Goal: Task Accomplishment & Management: Use online tool/utility

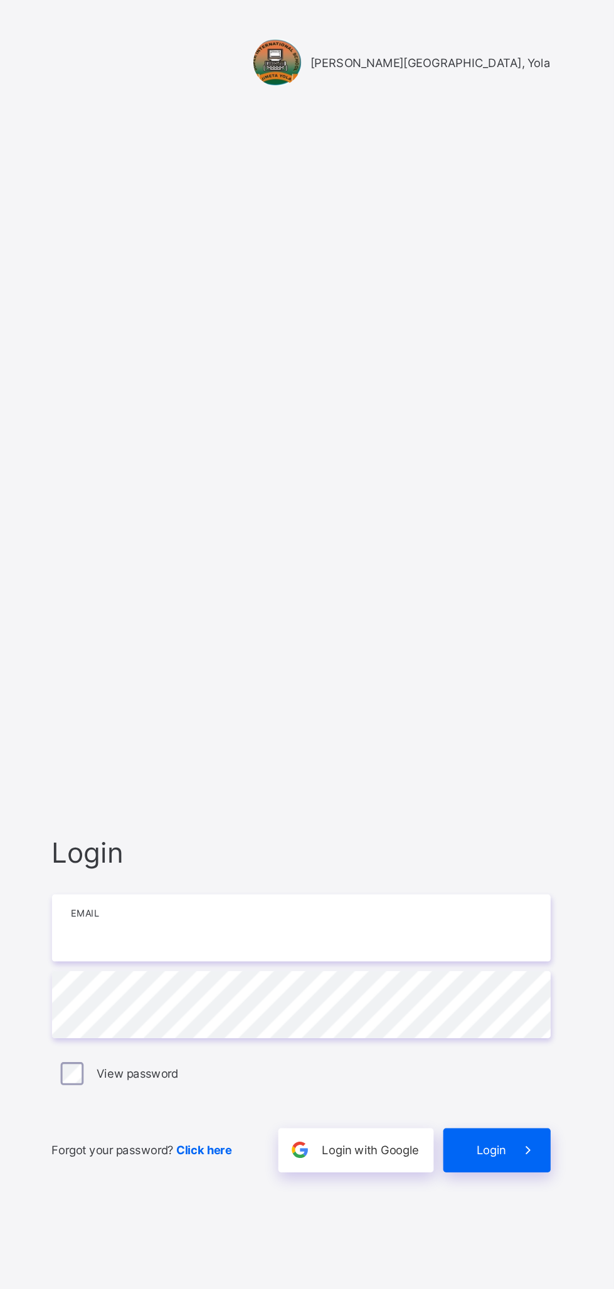
click at [283, 603] on input "email" at bounding box center [409, 607] width 326 height 44
click at [283, 585] on input "email" at bounding box center [409, 607] width 326 height 44
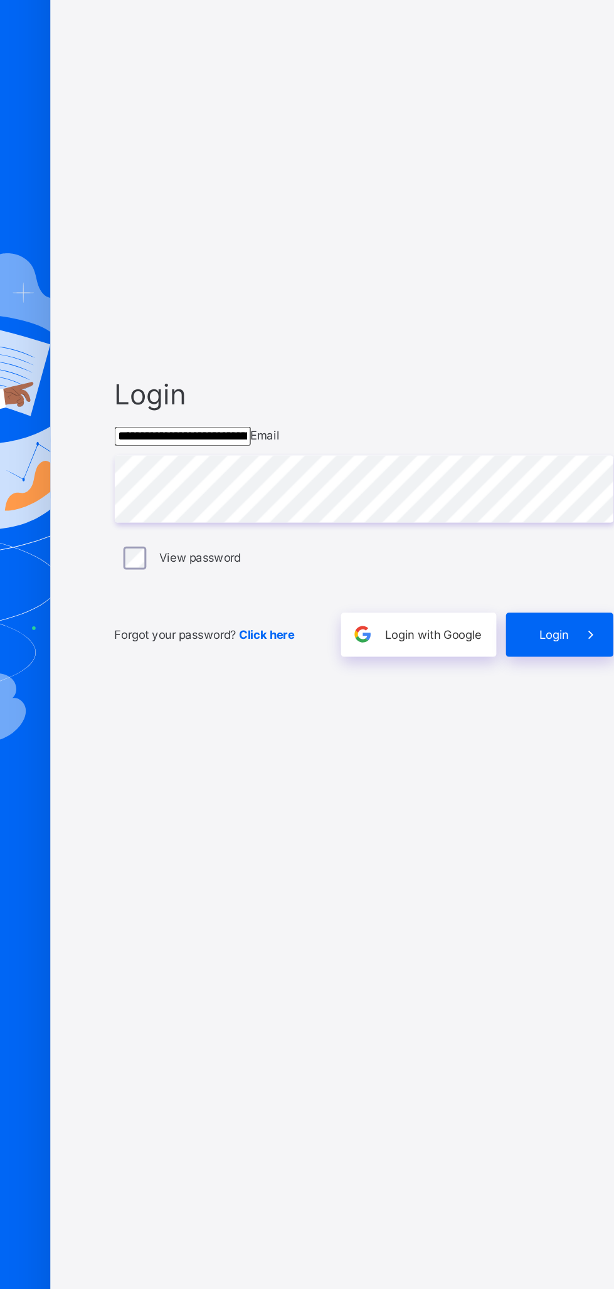
type input "**********"
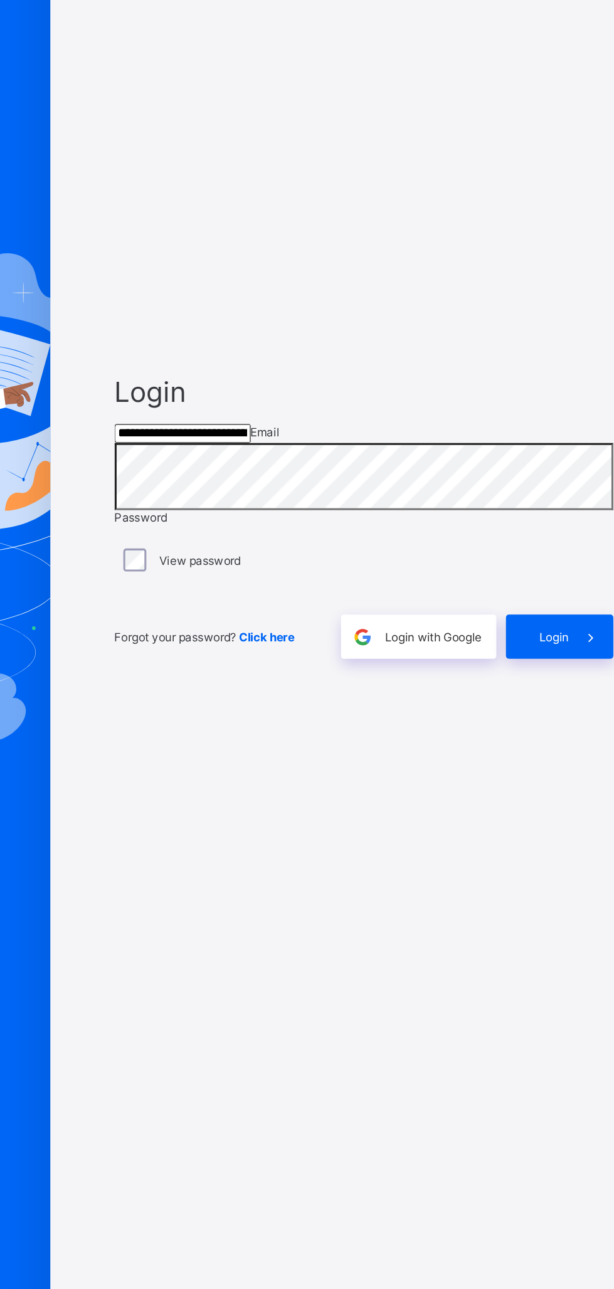
click at [535, 749] on div "Login" at bounding box center [537, 734] width 70 height 29
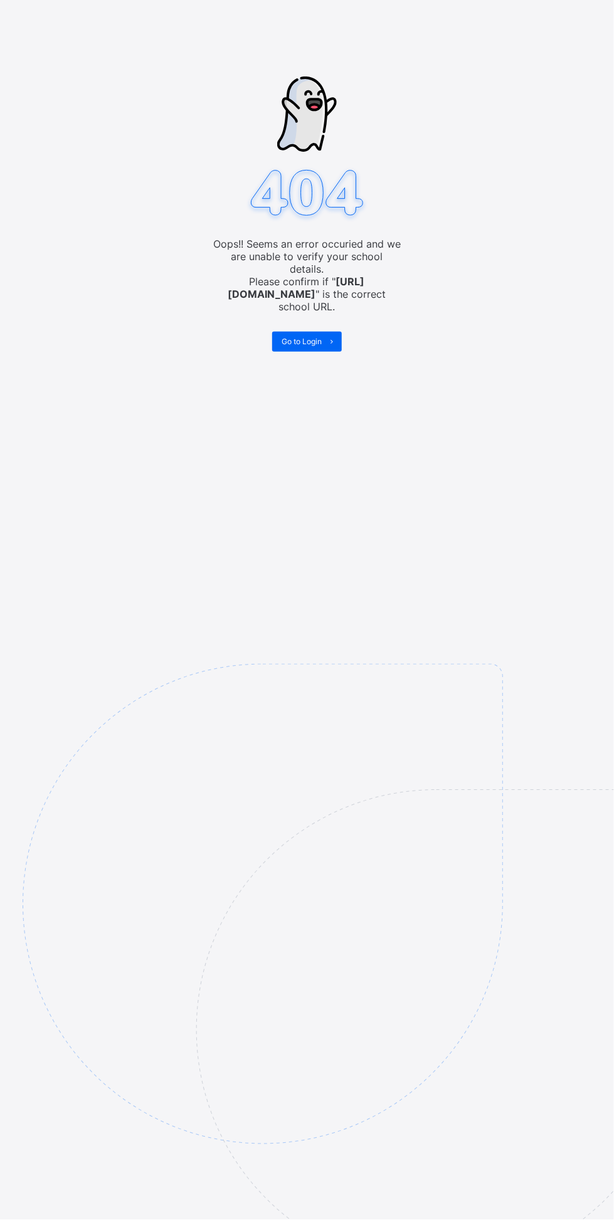
click at [299, 337] on span "Go to Login" at bounding box center [301, 341] width 40 height 9
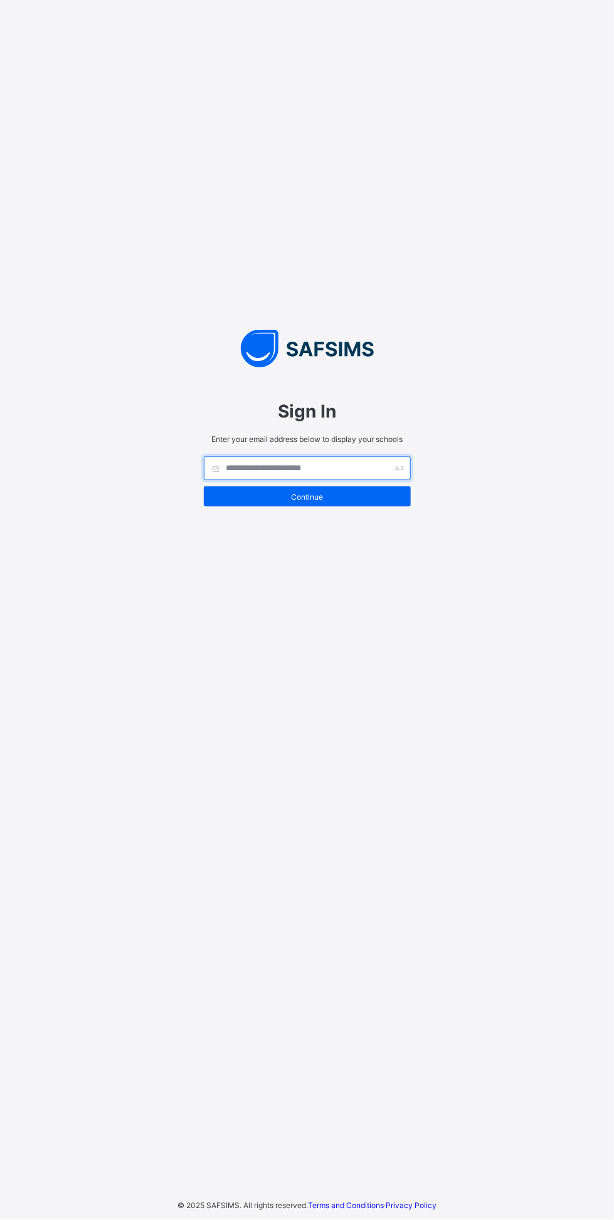
click at [270, 480] on input "text" at bounding box center [307, 468] width 207 height 24
click at [322, 480] on input "text" at bounding box center [307, 468] width 207 height 24
type input "*******"
type input "**********"
click at [338, 501] on span "Continue" at bounding box center [307, 496] width 188 height 9
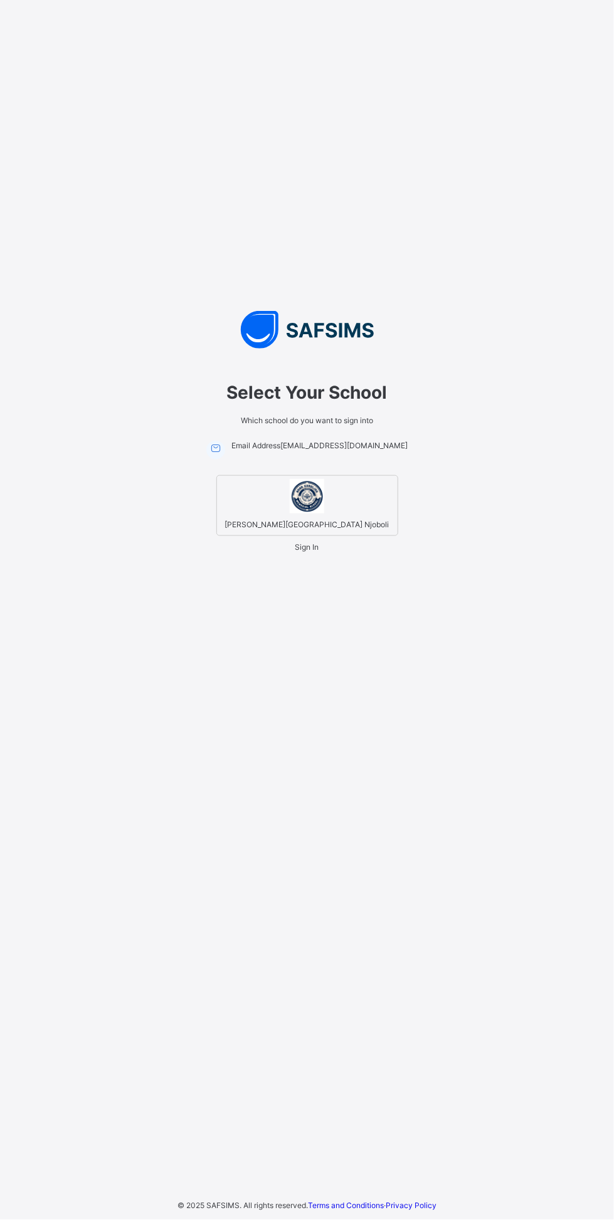
click at [312, 532] on span "[PERSON_NAME][GEOGRAPHIC_DATA] Njoboli" at bounding box center [307, 525] width 171 height 16
click at [319, 552] on div "Sign In" at bounding box center [307, 546] width 24 height 9
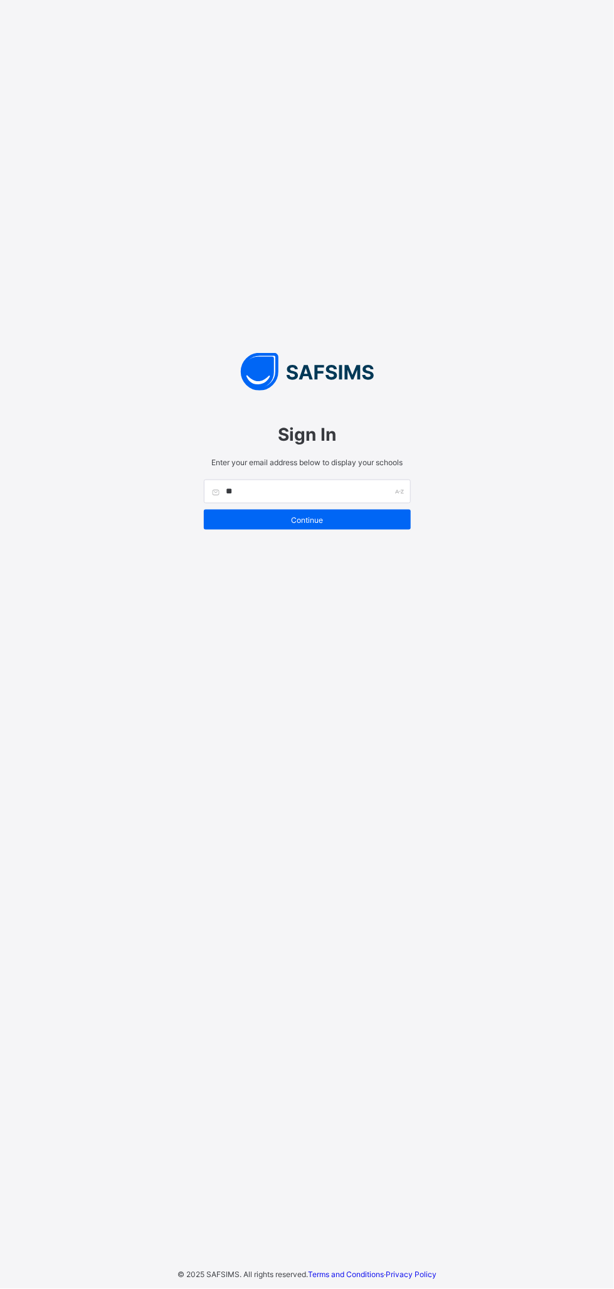
type input "*"
type input "*******"
type input "**********"
click at [345, 520] on span "Continue" at bounding box center [307, 519] width 188 height 9
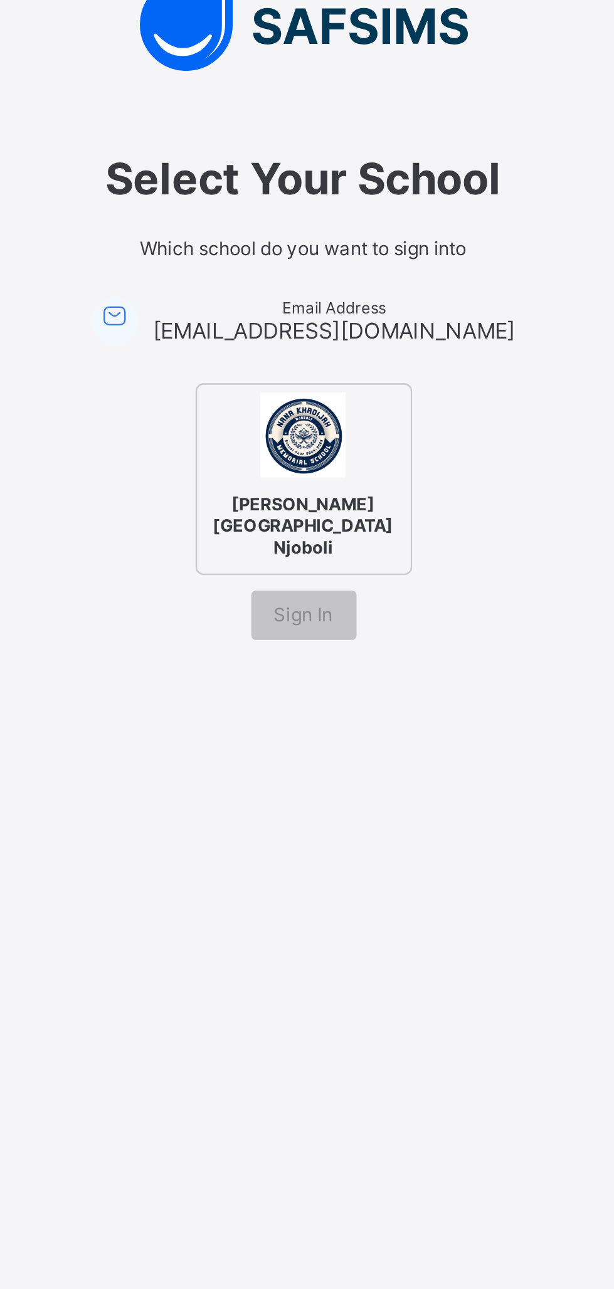
click at [311, 537] on span "[PERSON_NAME][GEOGRAPHIC_DATA] Njoboli" at bounding box center [307, 546] width 80 height 33
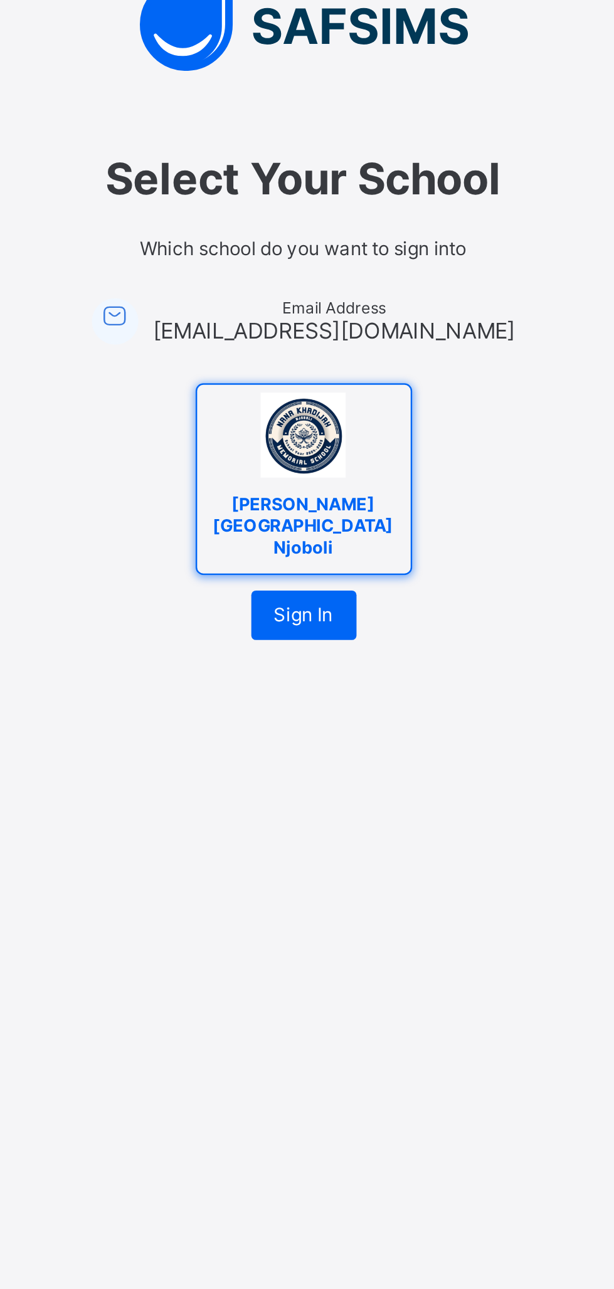
click at [313, 583] on span "Sign In" at bounding box center [307, 582] width 24 height 9
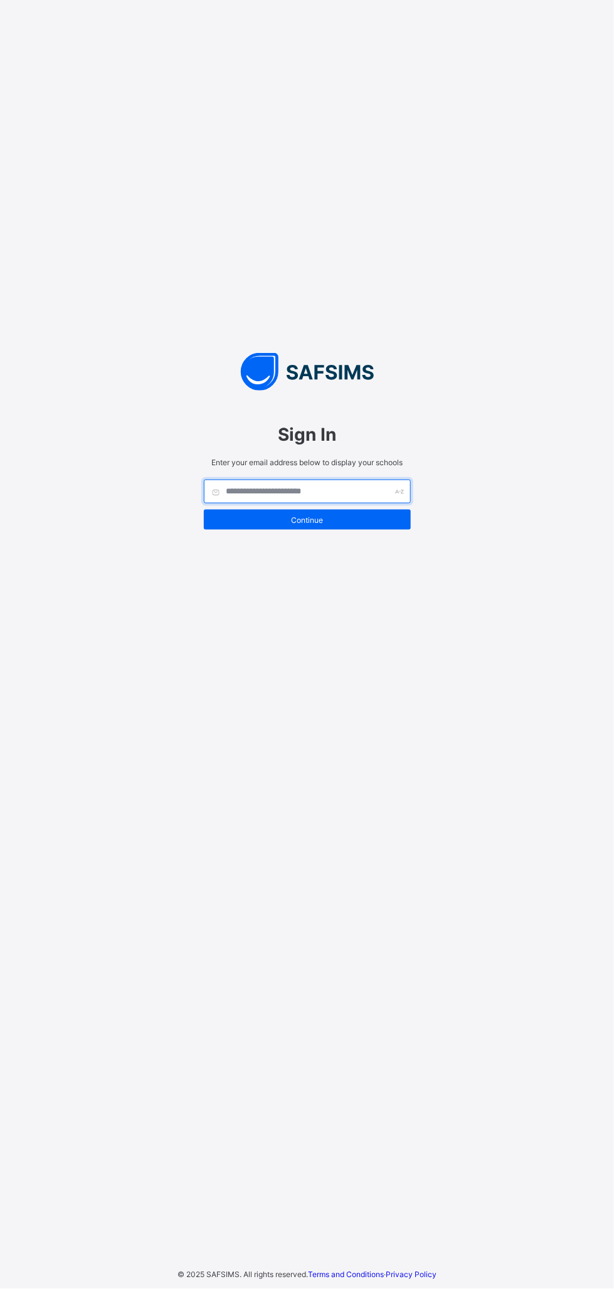
click at [339, 491] on input "text" at bounding box center [307, 492] width 207 height 24
type input "*******"
type input "**********"
click at [340, 524] on span "Continue" at bounding box center [307, 519] width 188 height 9
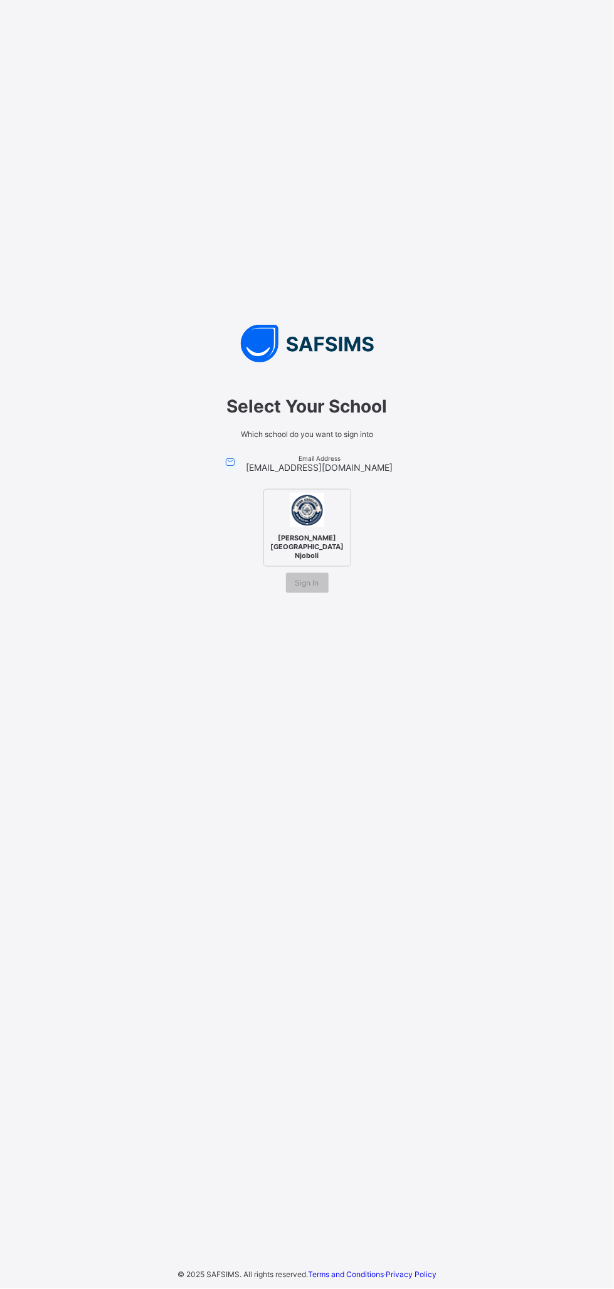
click at [324, 532] on span "[PERSON_NAME][GEOGRAPHIC_DATA] Njoboli" at bounding box center [307, 546] width 80 height 33
click at [311, 581] on span "Sign In" at bounding box center [307, 582] width 24 height 9
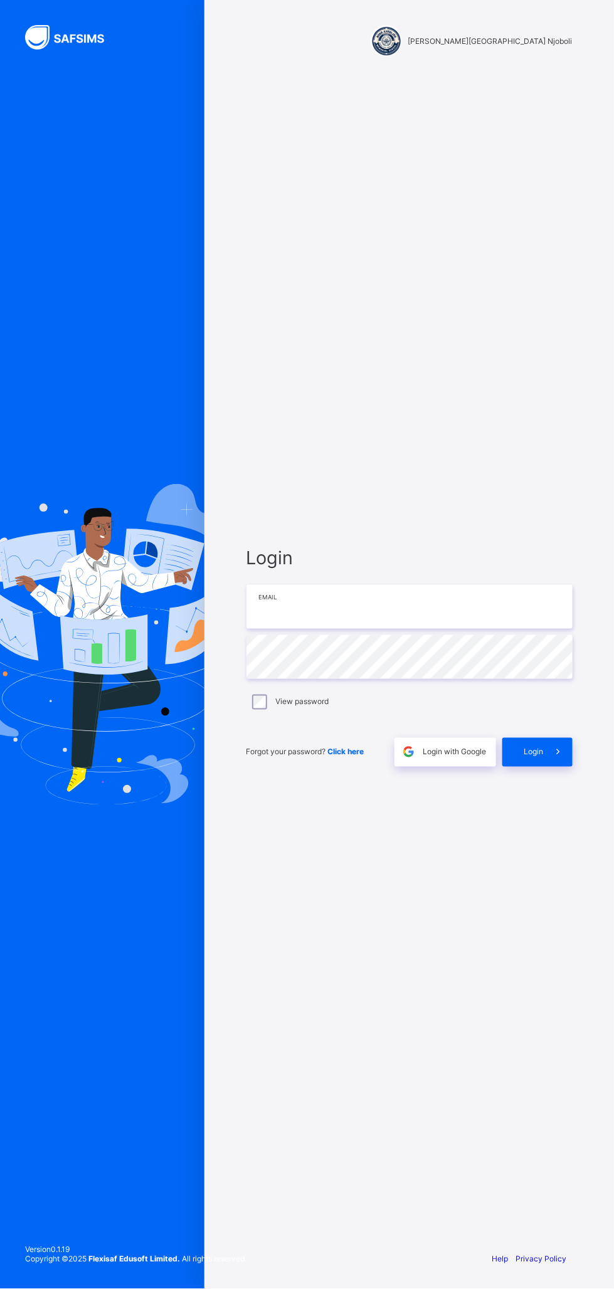
click at [404, 585] on input "email" at bounding box center [409, 607] width 326 height 44
click at [441, 609] on input "email" at bounding box center [409, 607] width 326 height 44
type input "**********"
click at [547, 752] on span at bounding box center [557, 752] width 29 height 29
click at [410, 602] on input "email" at bounding box center [409, 607] width 326 height 44
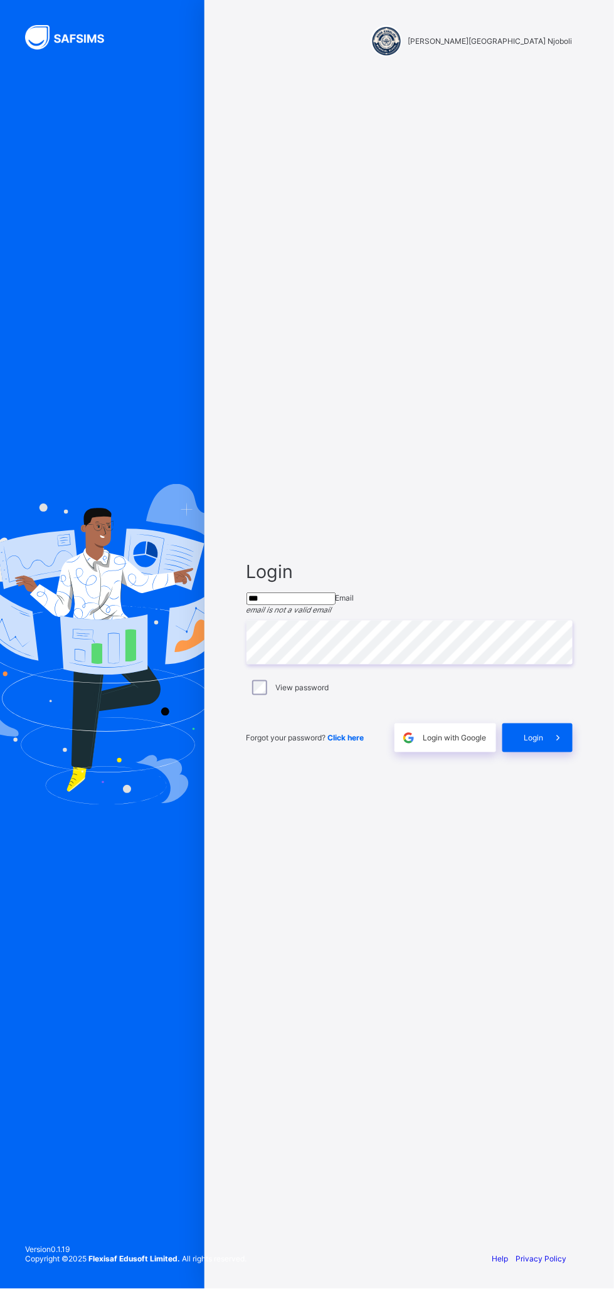
type input "**********"
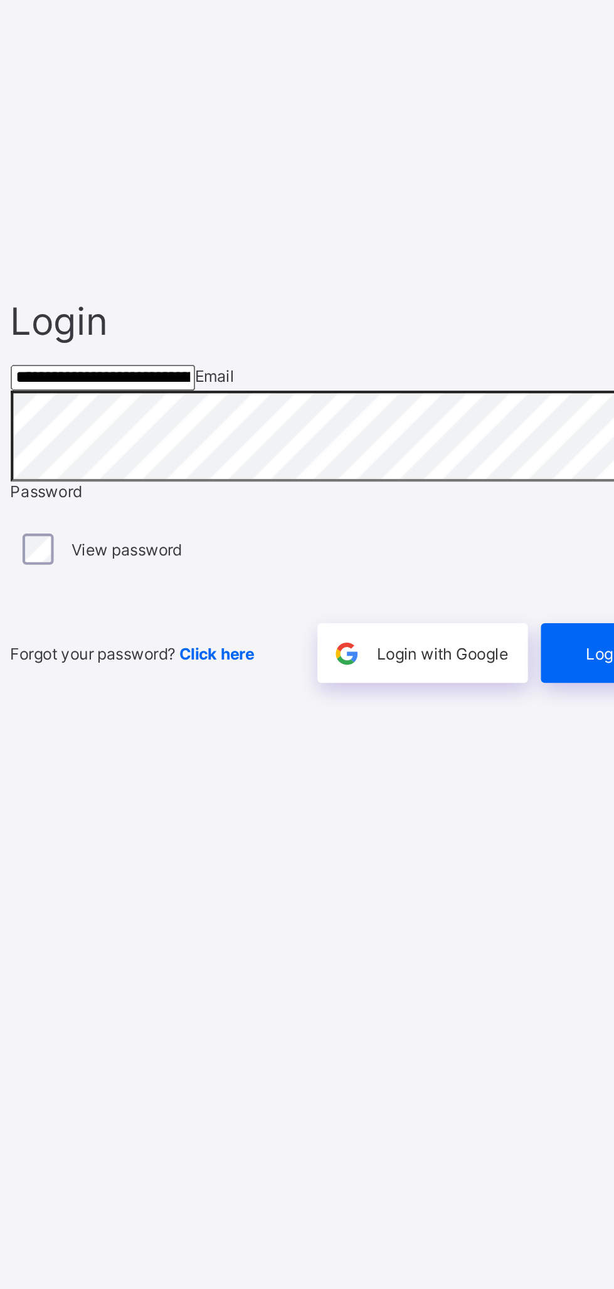
click at [528, 740] on span "Login" at bounding box center [533, 734] width 19 height 9
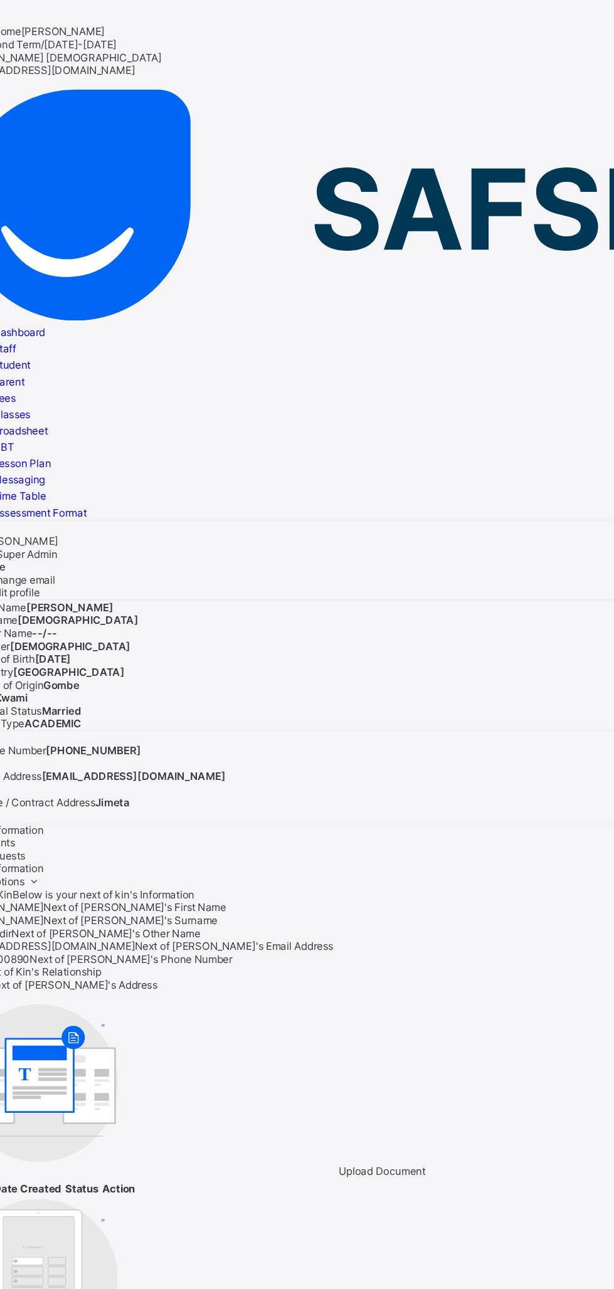
click at [51, 297] on span "Classes" at bounding box center [38, 301] width 28 height 9
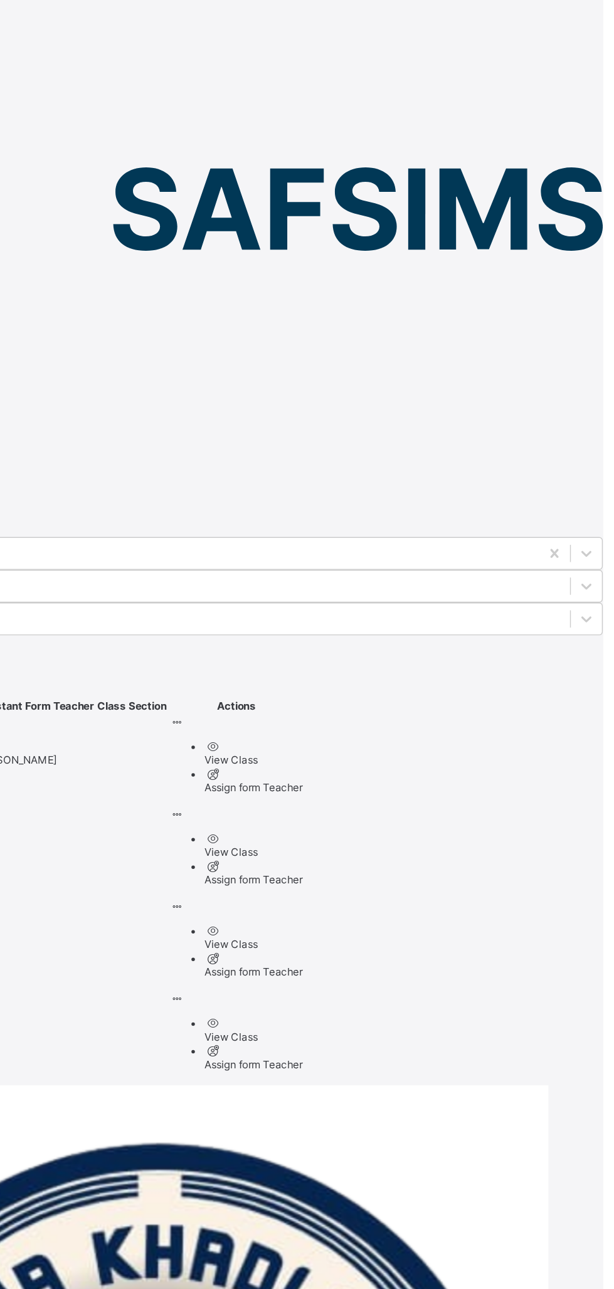
click at [396, 537] on ul "View Class Assign form Teacher" at bounding box center [347, 557] width 97 height 40
click at [396, 548] on div "View Class" at bounding box center [359, 552] width 71 height 9
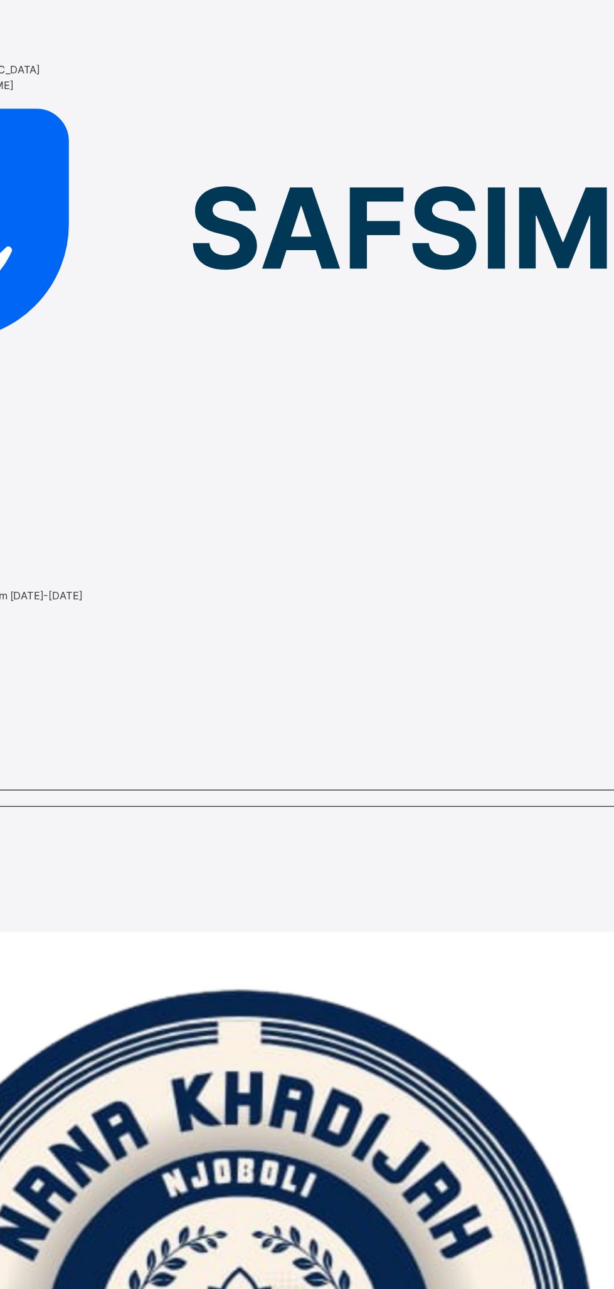
click at [31, 462] on span "Subjects" at bounding box center [15, 466] width 31 height 9
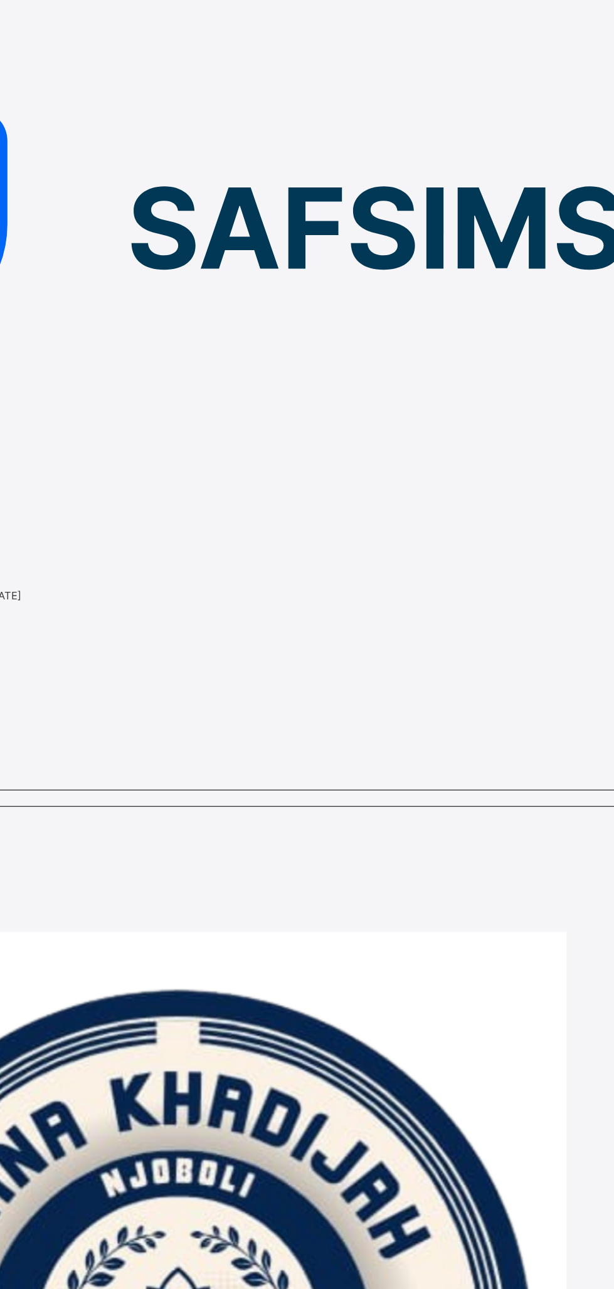
click at [29, 417] on link "Back" at bounding box center [20, 421] width 18 height 9
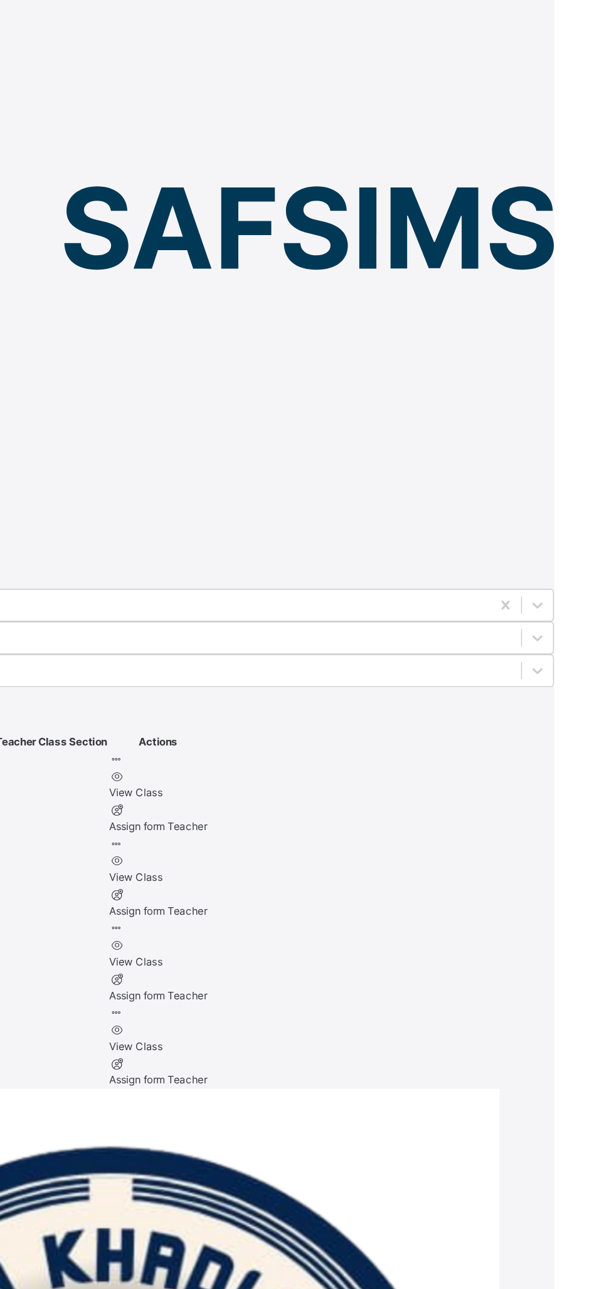
click at [301, 609] on icon at bounding box center [295, 613] width 11 height 9
click at [362, 633] on div "View Class" at bounding box center [325, 638] width 71 height 11
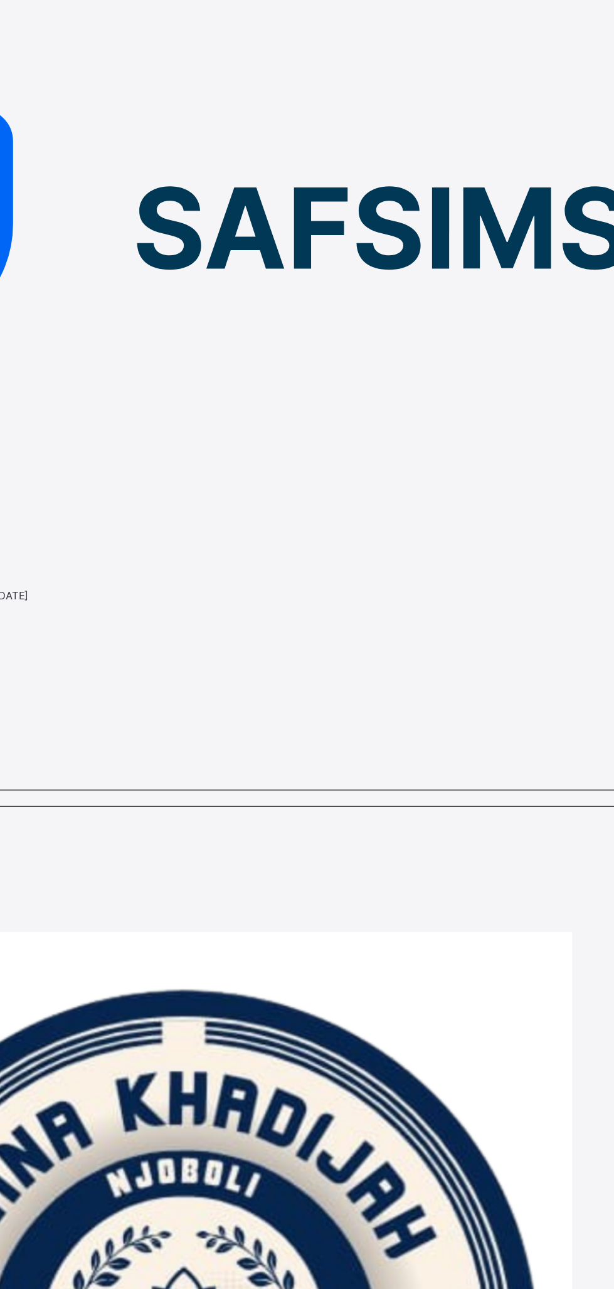
click at [293, 461] on div "Subjects" at bounding box center [307, 466] width 614 height 11
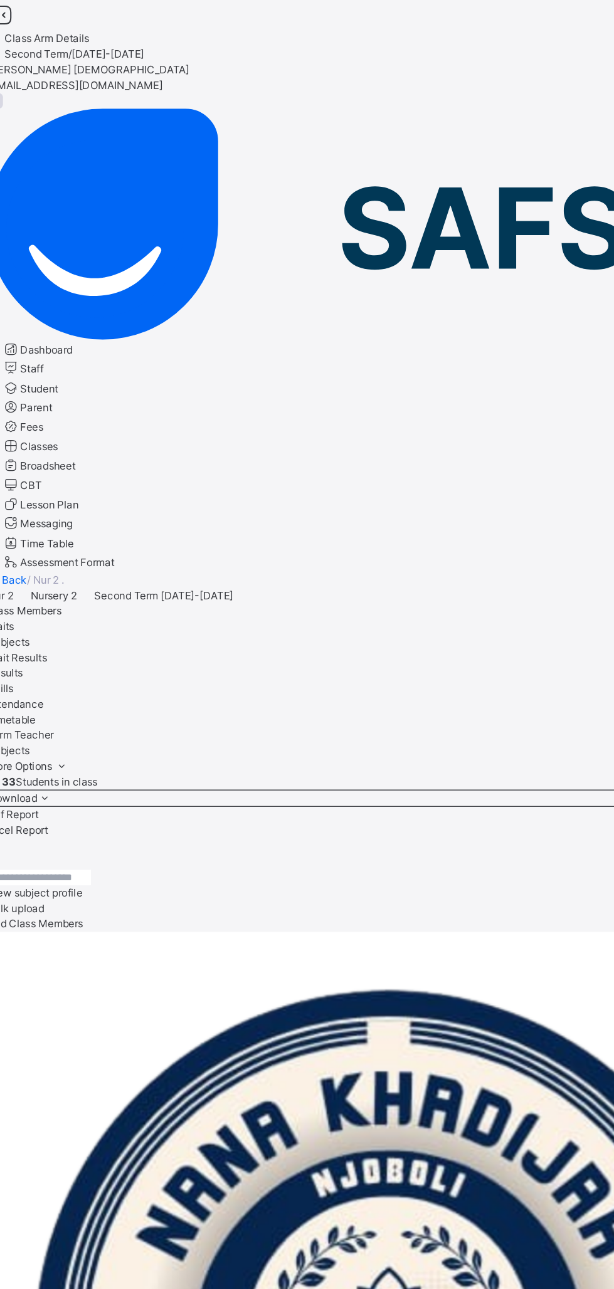
click at [64, 334] on link "Broadsheet" at bounding box center [37, 338] width 53 height 9
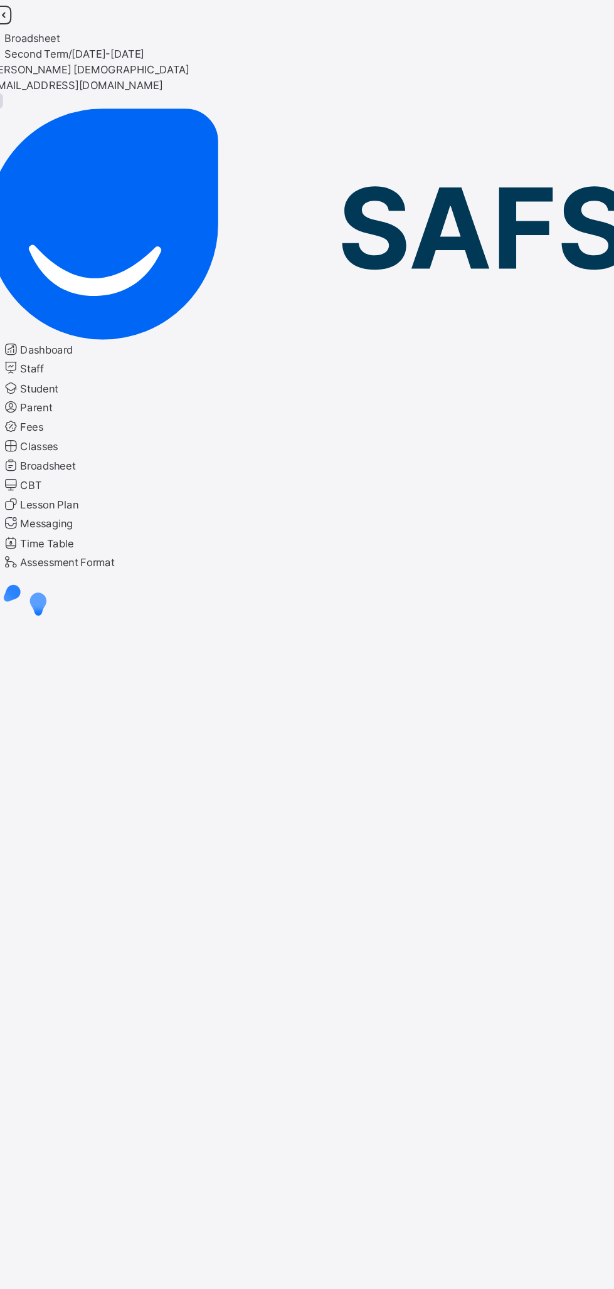
click at [51, 320] on span "Classes" at bounding box center [38, 324] width 28 height 9
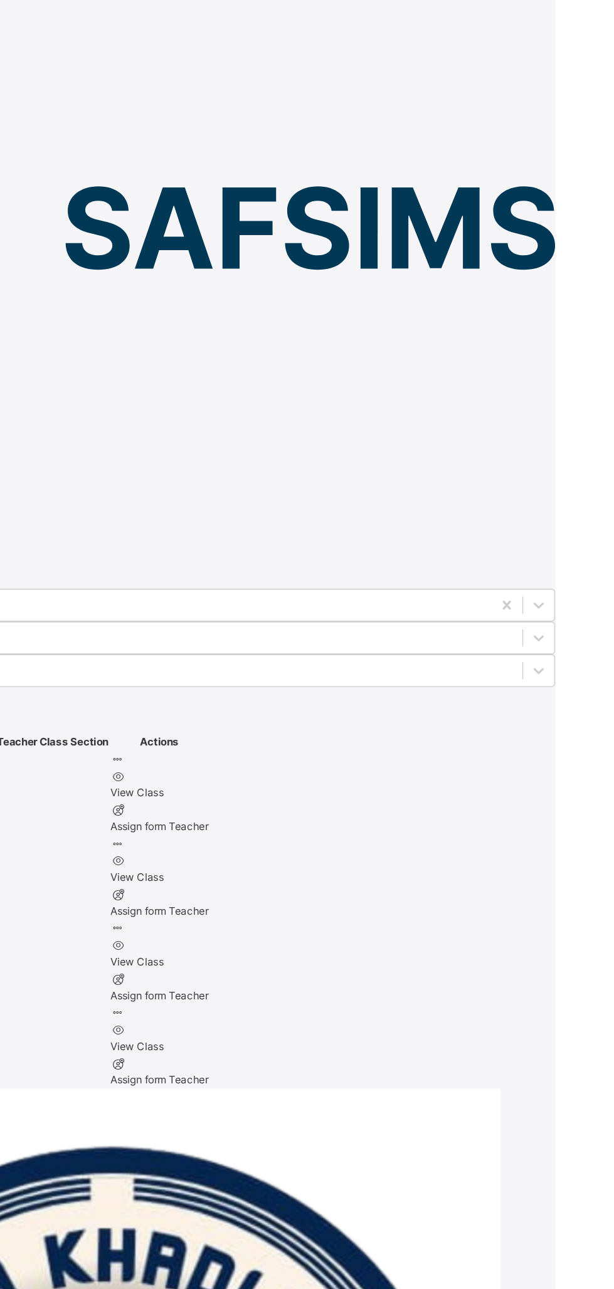
click at [362, 694] on div "View Class" at bounding box center [325, 699] width 71 height 11
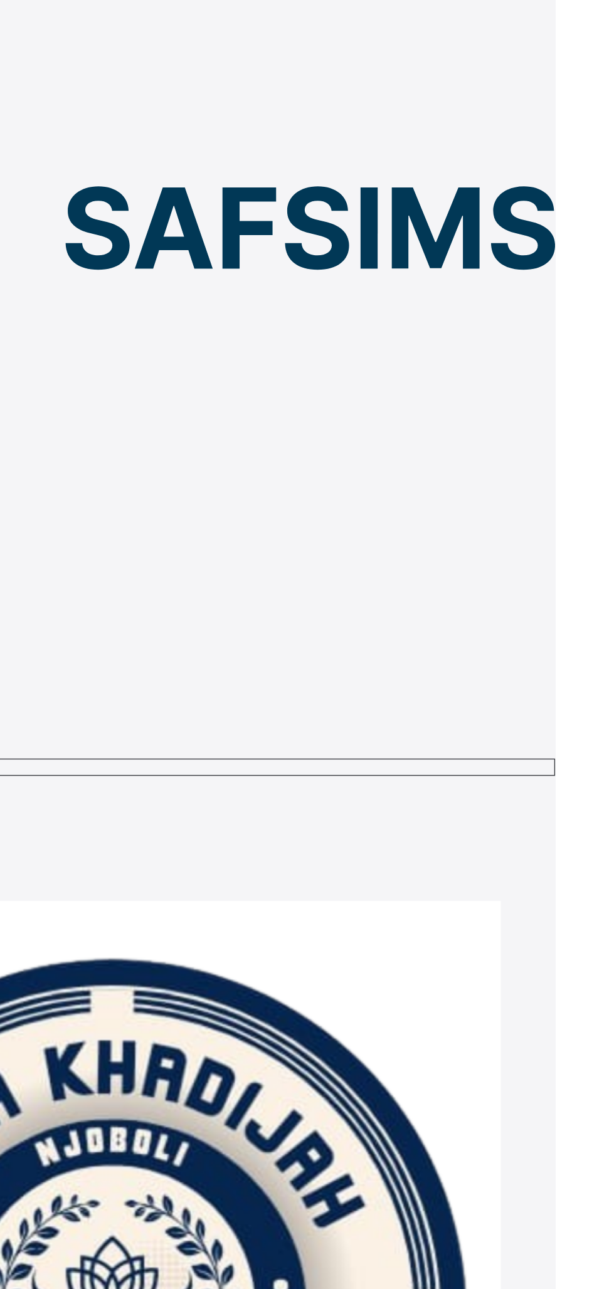
click at [31, 451] on span "Subjects" at bounding box center [15, 455] width 31 height 9
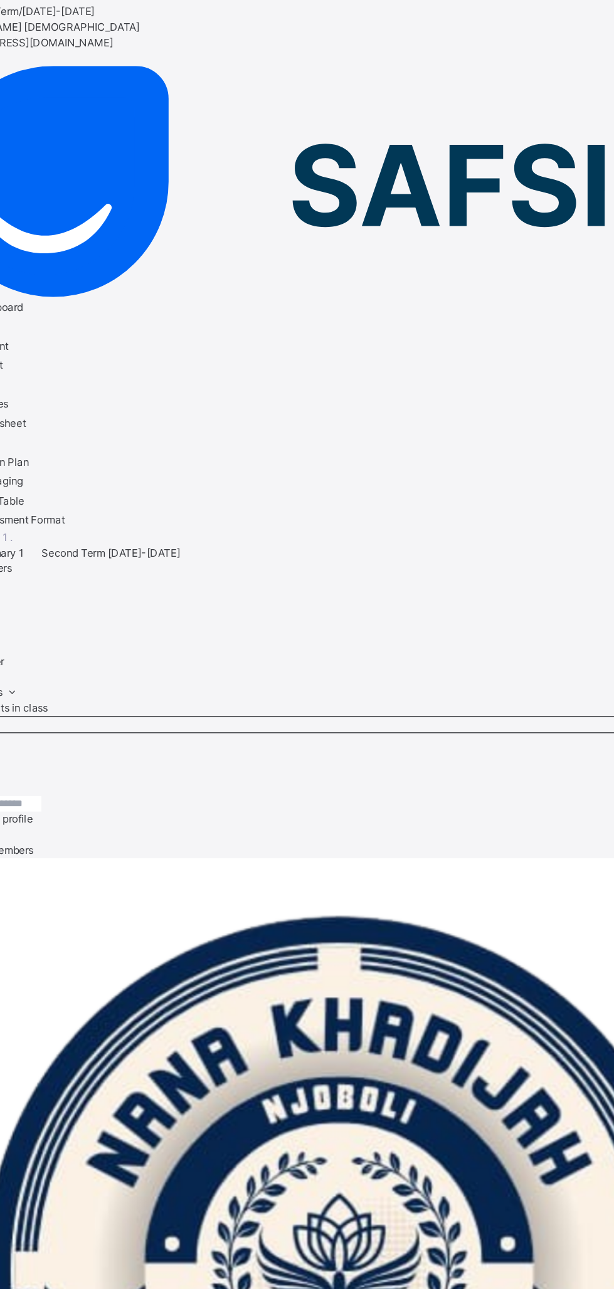
click at [207, 439] on div "Class Members" at bounding box center [307, 444] width 614 height 11
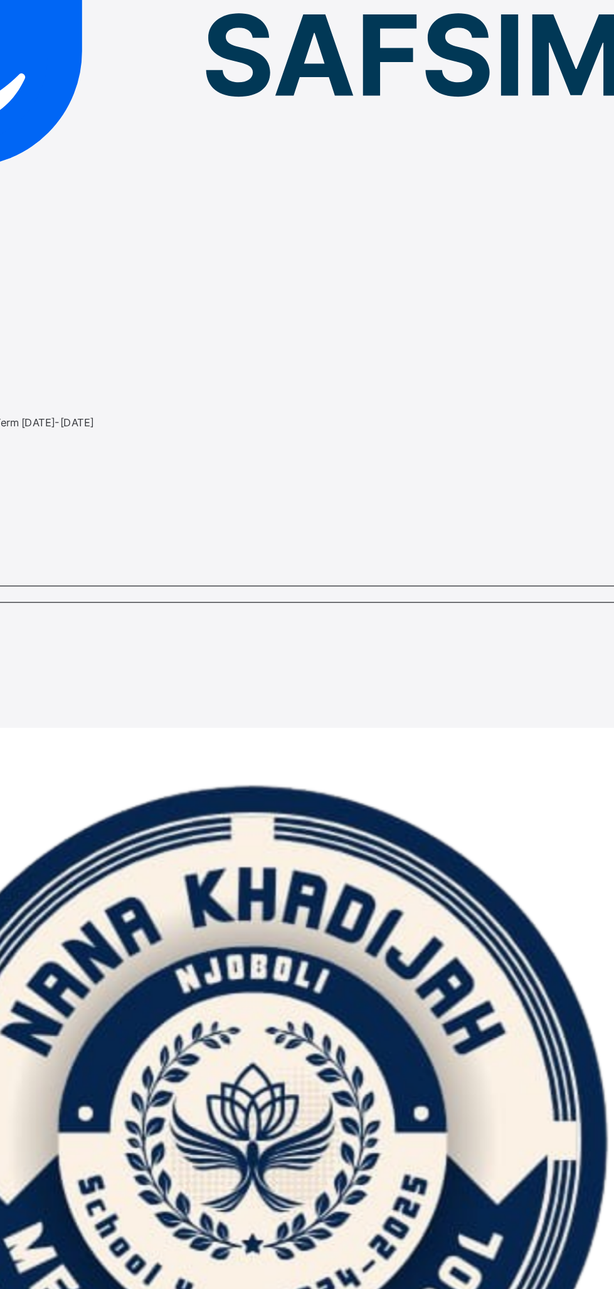
click at [267, 450] on div "Subjects" at bounding box center [307, 455] width 614 height 11
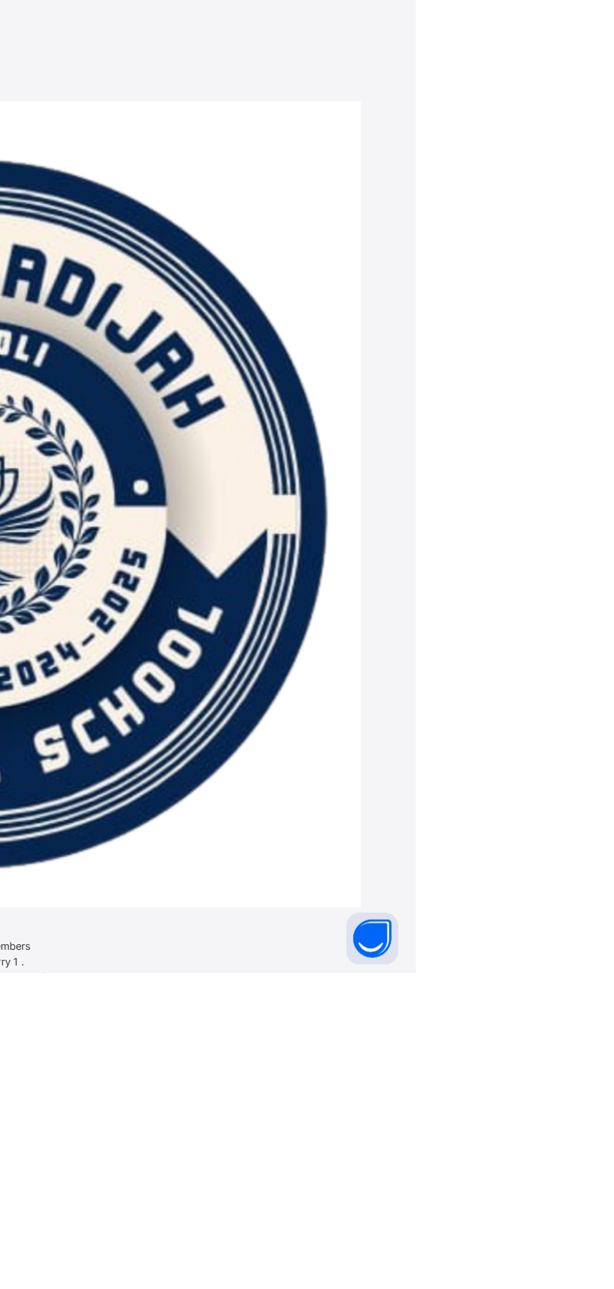
type input "*"
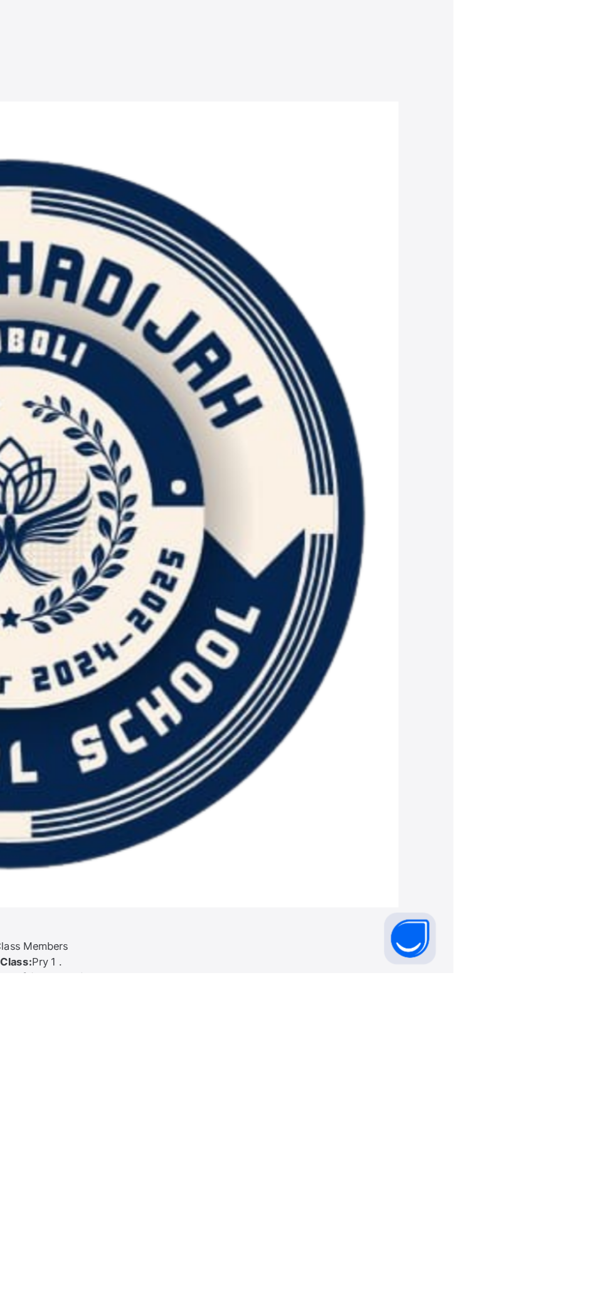
type input "*"
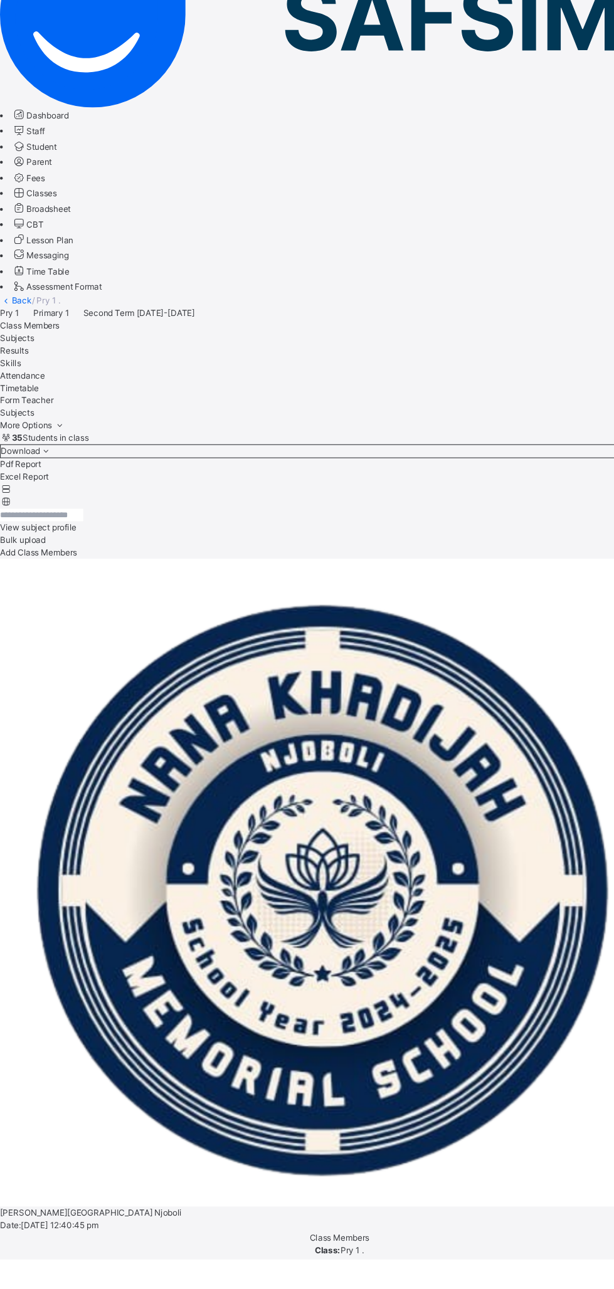
click at [51, 320] on span "Classes" at bounding box center [38, 324] width 28 height 9
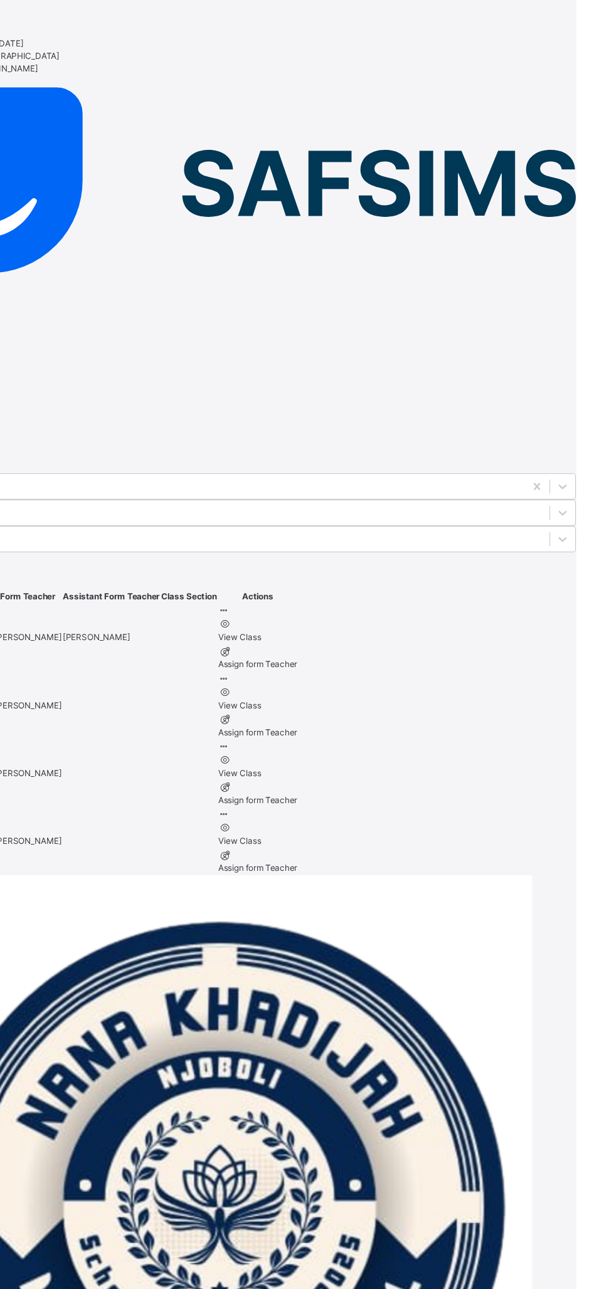
click at [301, 732] on icon at bounding box center [295, 736] width 11 height 9
click at [362, 755] on div "View Class" at bounding box center [325, 760] width 71 height 11
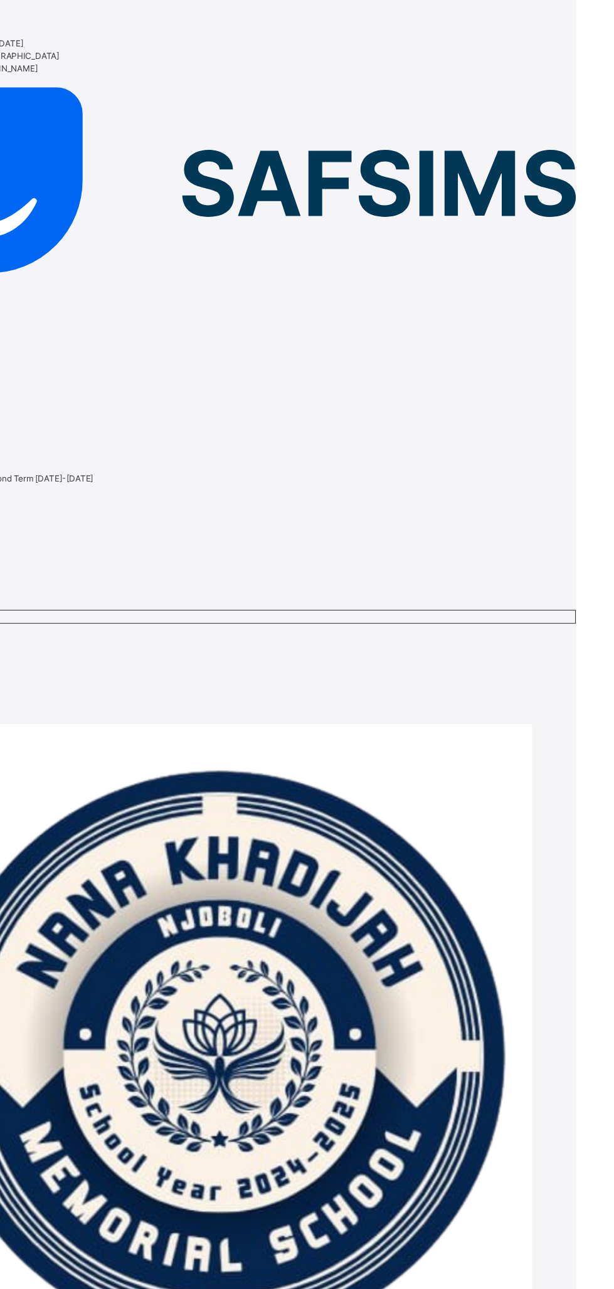
click at [252, 450] on div "Subjects" at bounding box center [307, 455] width 614 height 11
click at [54, 439] on span "Class Members" at bounding box center [27, 443] width 54 height 9
click at [31, 451] on span "Subjects" at bounding box center [15, 455] width 31 height 9
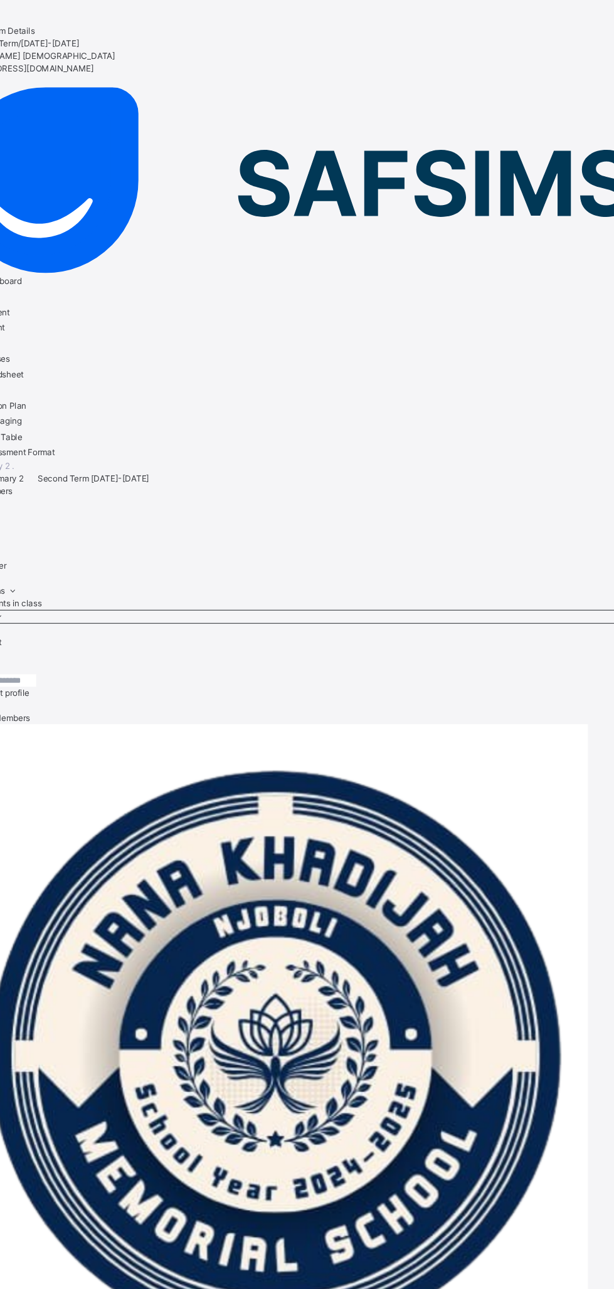
click at [54, 439] on span "Class Members" at bounding box center [27, 443] width 54 height 9
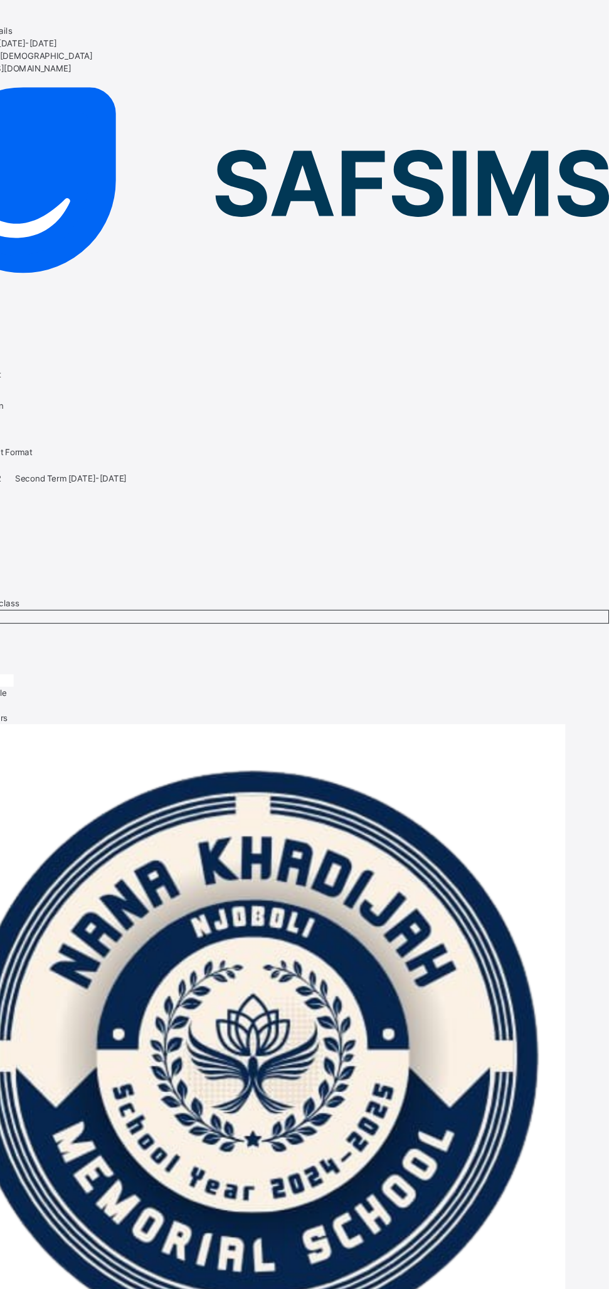
click at [69, 622] on span "View subject profile" at bounding box center [34, 626] width 69 height 9
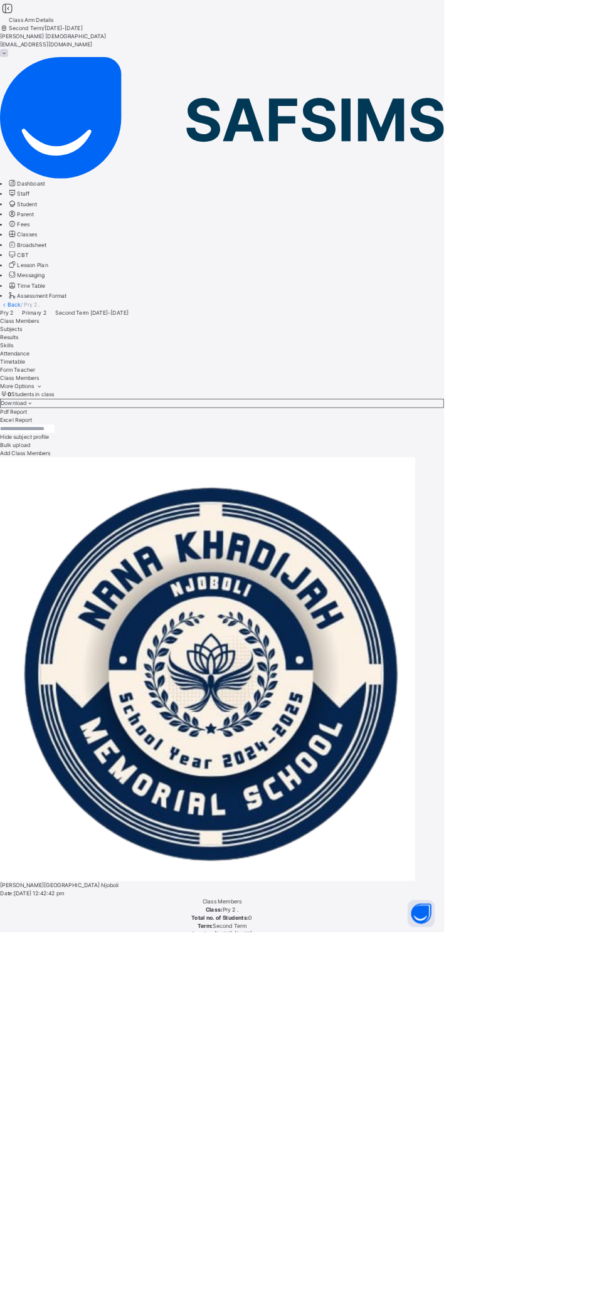
scroll to position [0, 193]
click at [31, 451] on span "Subjects" at bounding box center [15, 455] width 31 height 9
click at [51, 320] on span "Classes" at bounding box center [38, 324] width 28 height 9
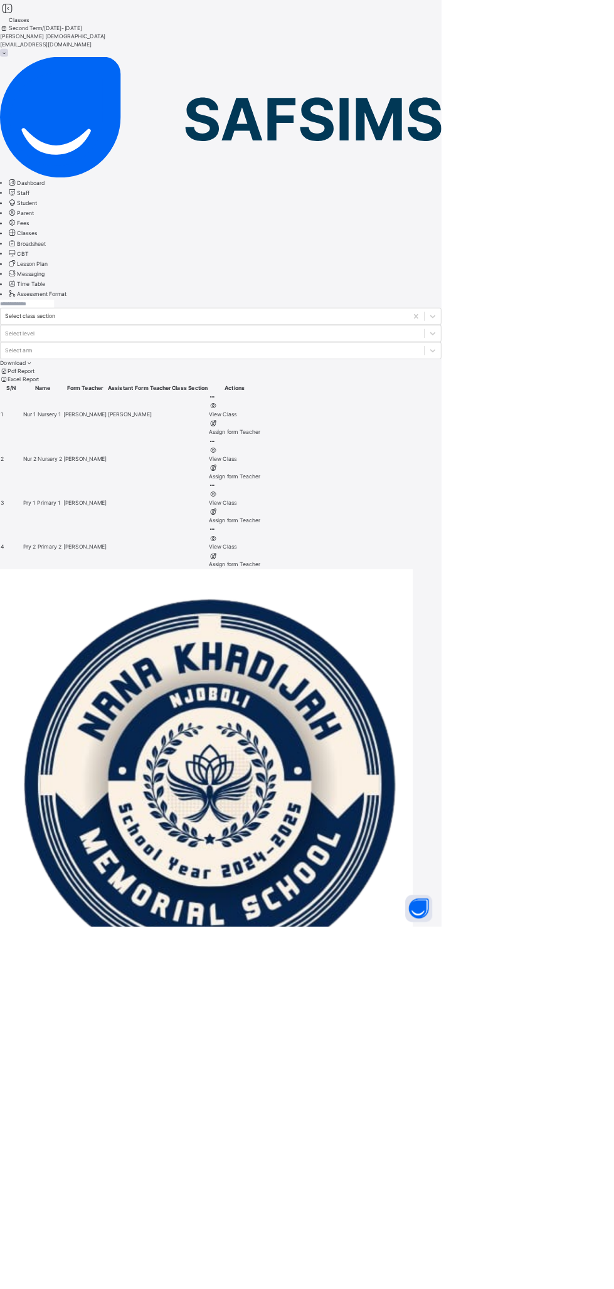
click at [362, 681] on ul "View Class Assign form Teacher" at bounding box center [325, 705] width 71 height 49
click at [362, 694] on div "View Class" at bounding box center [325, 699] width 71 height 11
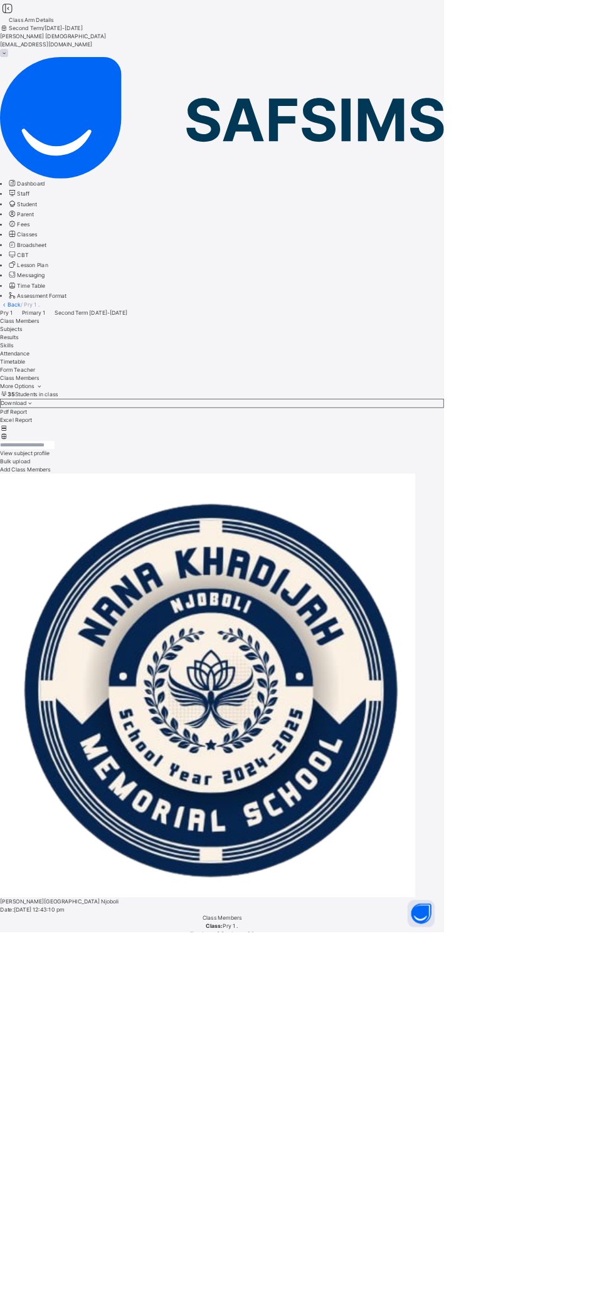
click at [69, 622] on span "View subject profile" at bounding box center [34, 626] width 69 height 9
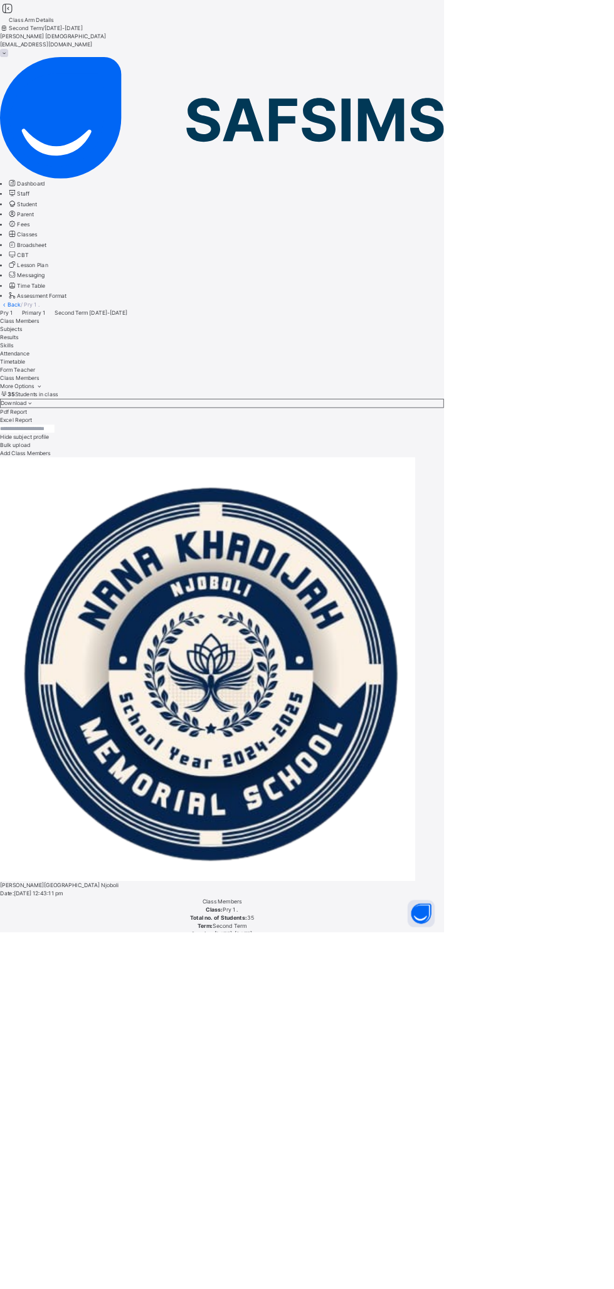
click at [31, 451] on span "Subjects" at bounding box center [15, 455] width 31 height 9
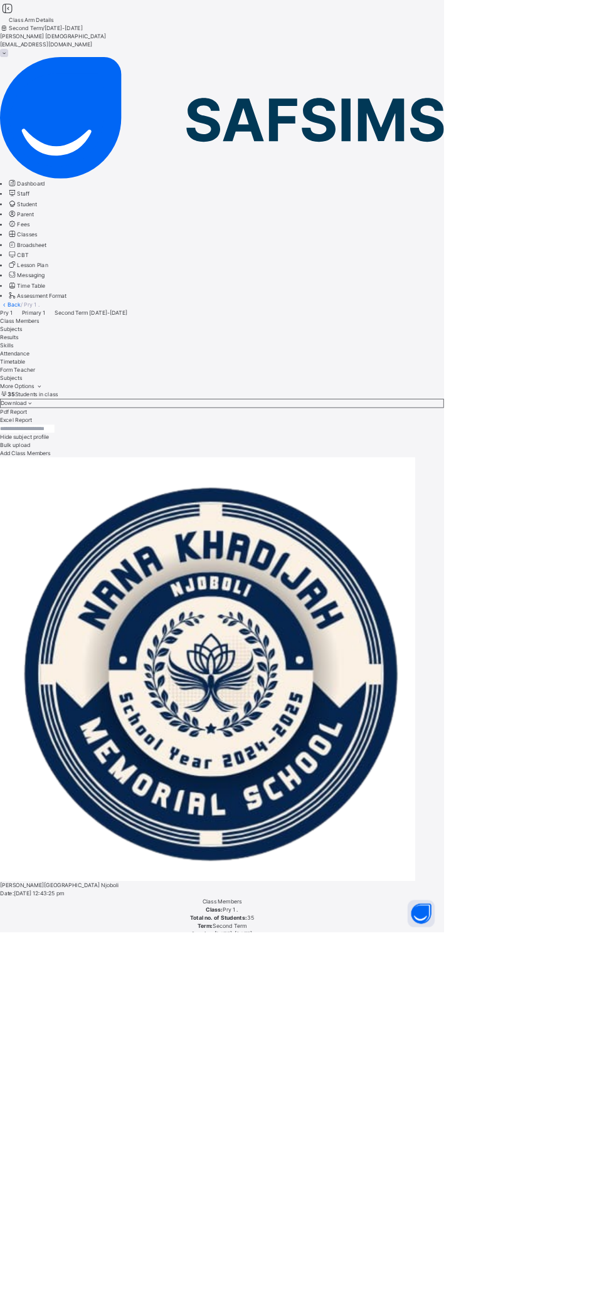
click at [54, 439] on span "Class Members" at bounding box center [27, 443] width 54 height 9
click at [51, 320] on span "Classes" at bounding box center [38, 324] width 28 height 9
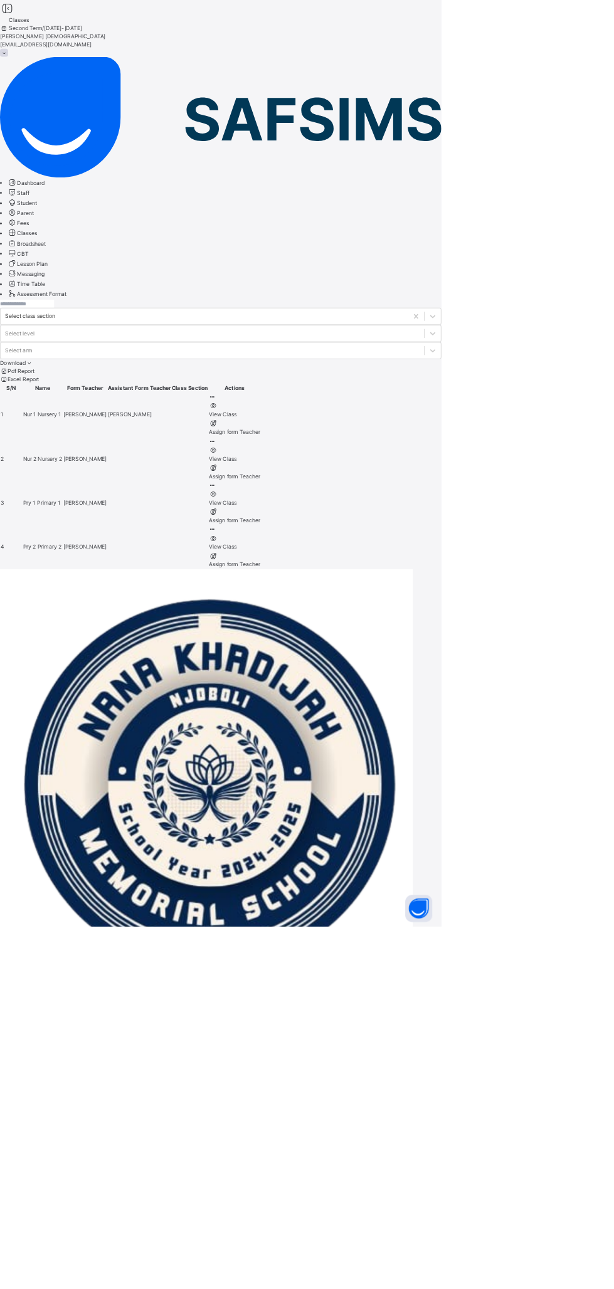
click at [301, 732] on icon at bounding box center [295, 736] width 11 height 9
click at [362, 755] on div "View Class" at bounding box center [325, 760] width 71 height 11
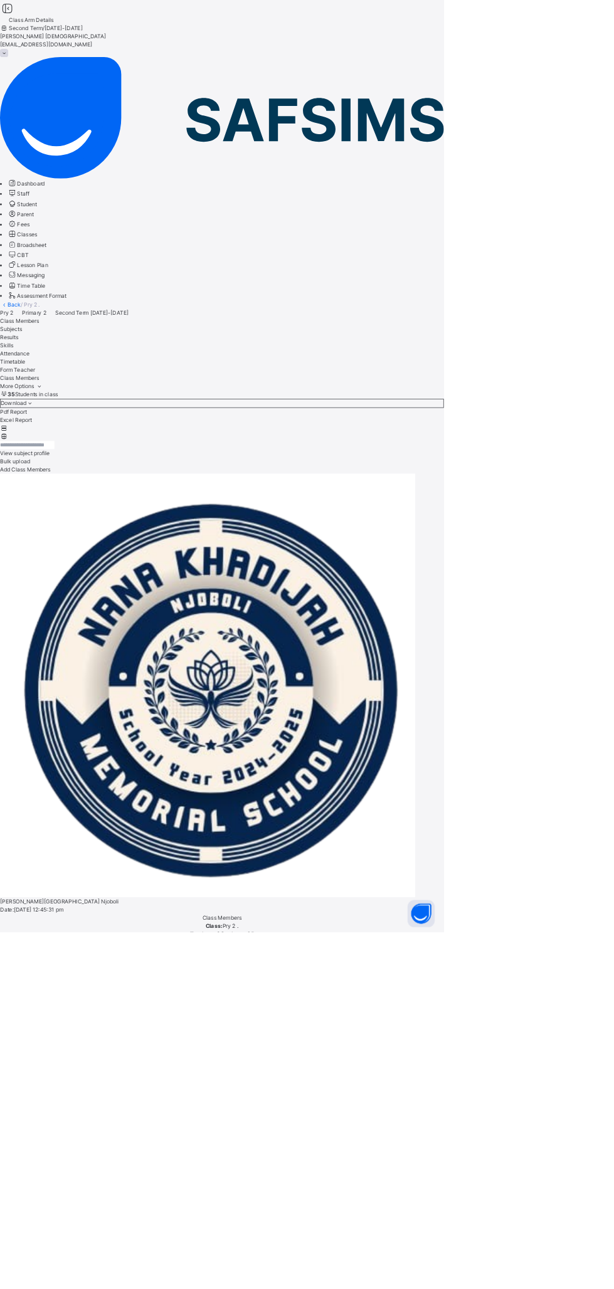
click at [31, 451] on span "Subjects" at bounding box center [15, 455] width 31 height 9
